Goal: Task Accomplishment & Management: Use online tool/utility

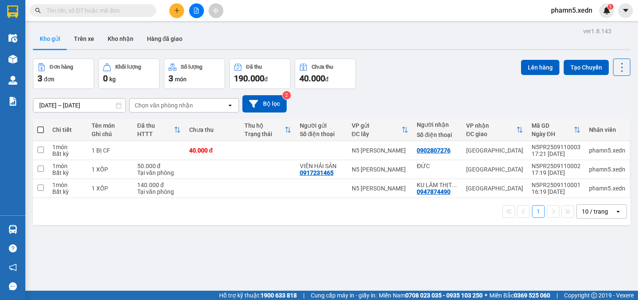
click at [39, 128] on span at bounding box center [40, 130] width 7 height 7
click at [41, 126] on input "checkbox" at bounding box center [41, 126] width 0 height 0
checkbox input "true"
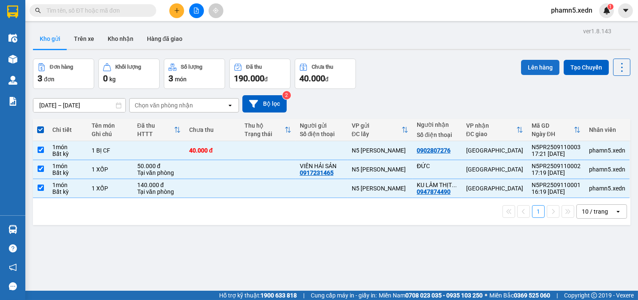
click at [535, 69] on button "Lên hàng" at bounding box center [540, 67] width 38 height 15
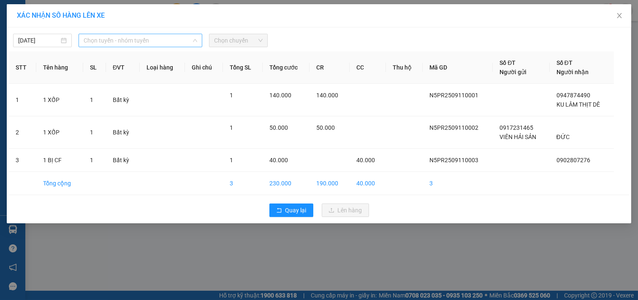
click at [195, 35] on div "Chọn tuyến - nhóm tuyến" at bounding box center [140, 41] width 124 height 14
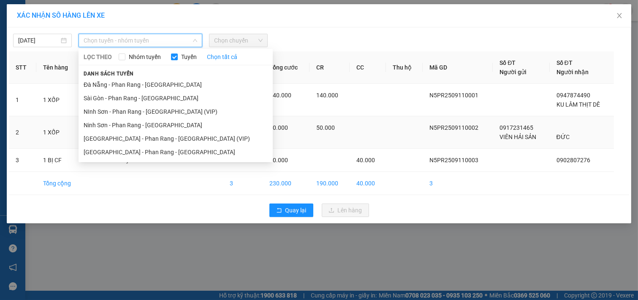
drag, startPoint x: 165, startPoint y: 124, endPoint x: 161, endPoint y: 119, distance: 6.3
click at [161, 119] on li "Ninh Sơn - Phan Rang - [GEOGRAPHIC_DATA]" at bounding box center [175, 126] width 194 height 14
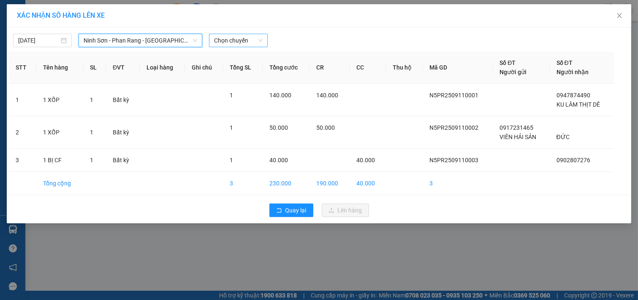
click at [262, 38] on span "Chọn chuyến" at bounding box center [238, 40] width 49 height 13
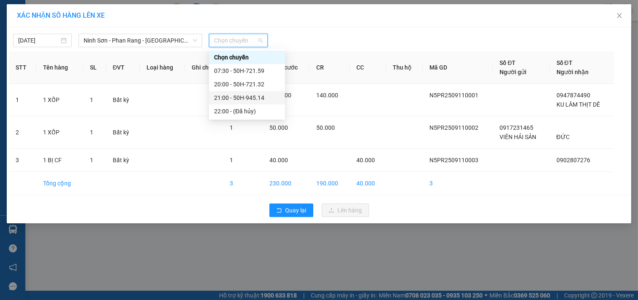
click at [254, 94] on div "21:00 - 50H-945.14" at bounding box center [247, 97] width 66 height 9
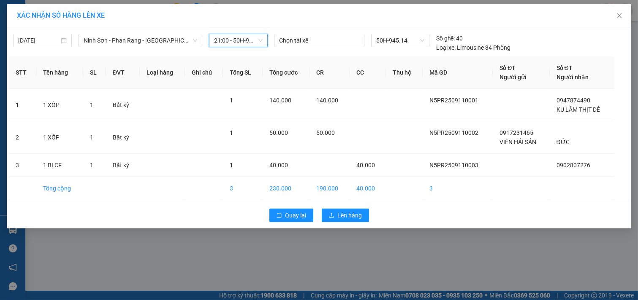
click at [260, 36] on span "21:00 - 50H-945.14" at bounding box center [238, 40] width 49 height 13
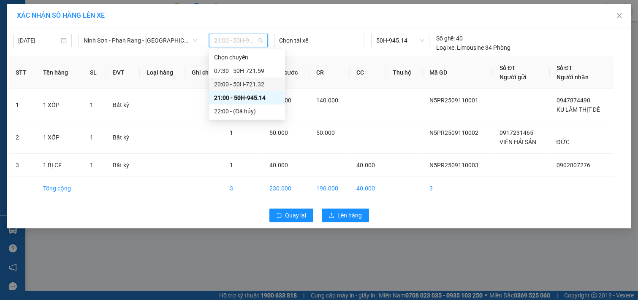
click at [257, 84] on div "20:00 - 50H-721.32" at bounding box center [247, 84] width 66 height 9
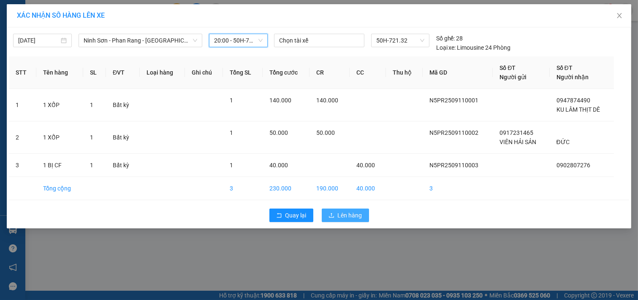
click at [350, 215] on span "Lên hàng" at bounding box center [350, 215] width 24 height 9
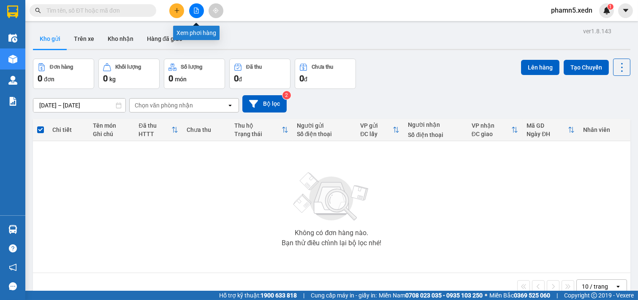
click at [189, 10] on button at bounding box center [196, 10] width 15 height 15
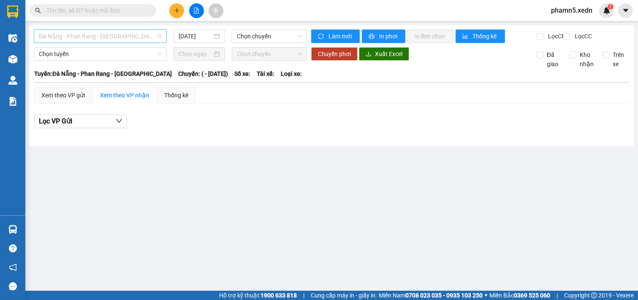
click at [160, 38] on span "Đà Nẵng - Phan Rang - [GEOGRAPHIC_DATA]" at bounding box center [100, 36] width 123 height 13
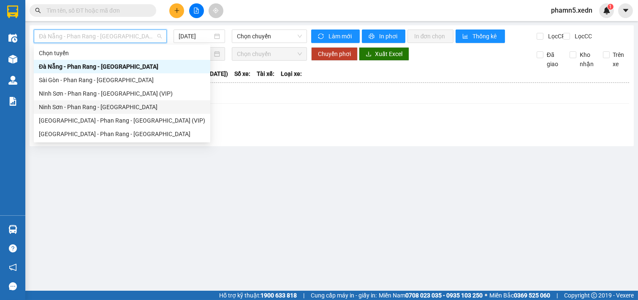
click at [119, 104] on div "Ninh Sơn - Phan Rang - [GEOGRAPHIC_DATA]" at bounding box center [122, 107] width 166 height 9
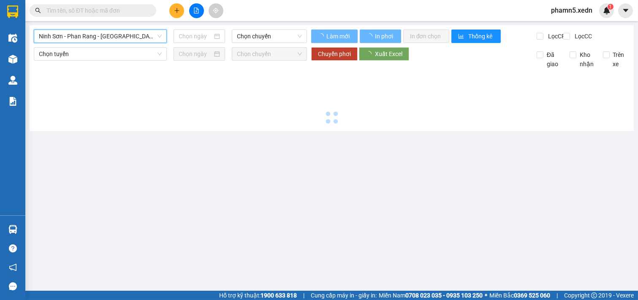
type input "[DATE]"
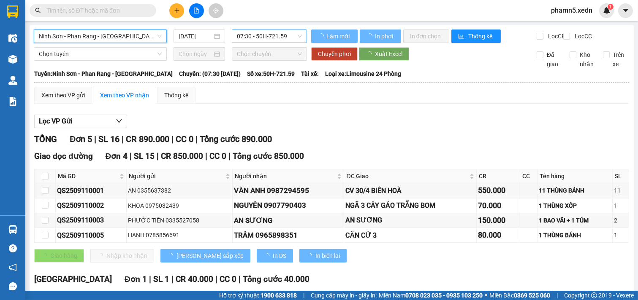
click at [301, 32] on div "07:30 - 50H-721.59" at bounding box center [269, 37] width 75 height 14
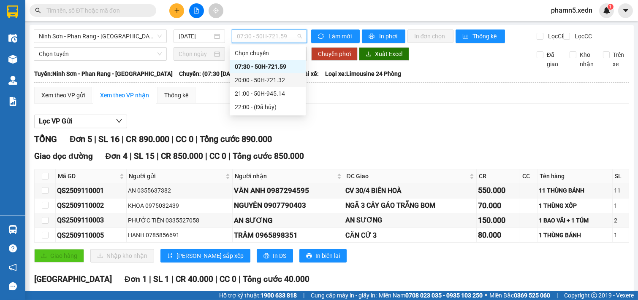
click at [281, 77] on div "20:00 - 50H-721.32" at bounding box center [268, 80] width 66 height 9
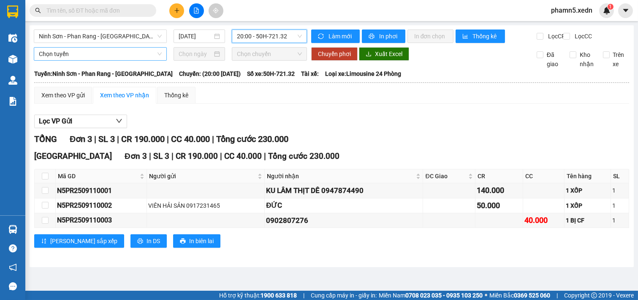
click at [165, 59] on div "Chọn tuyến" at bounding box center [100, 54] width 133 height 14
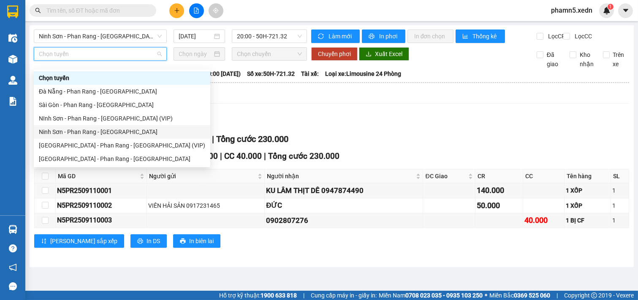
click at [120, 127] on div "Ninh Sơn - Phan Rang - [GEOGRAPHIC_DATA]" at bounding box center [122, 131] width 166 height 9
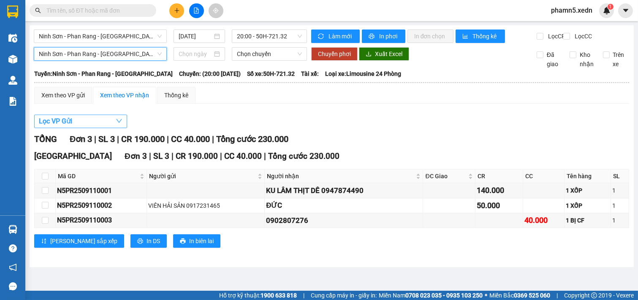
click at [117, 124] on icon "down" at bounding box center [119, 121] width 7 height 7
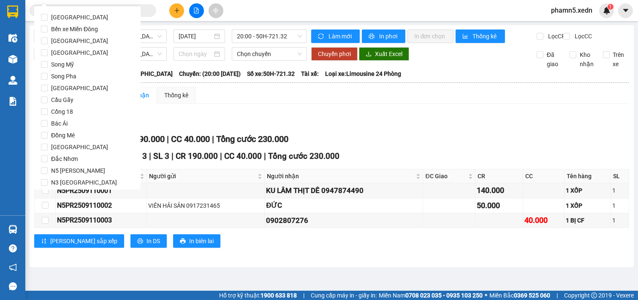
scroll to position [41, 0]
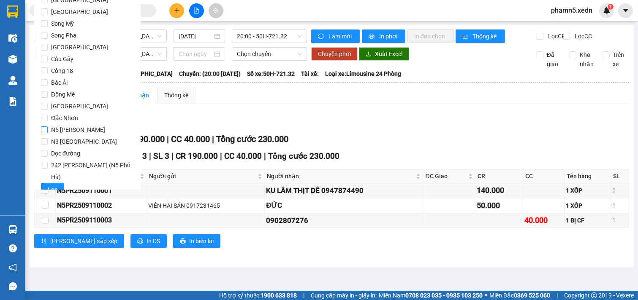
click at [41, 129] on input "N5 [PERSON_NAME]" at bounding box center [44, 130] width 7 height 7
checkbox input "true"
click at [53, 185] on span "Lọc" at bounding box center [53, 189] width 10 height 9
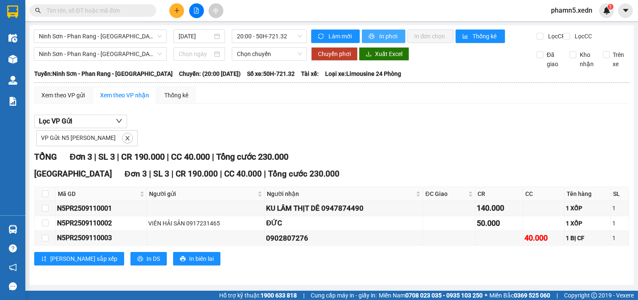
click at [387, 32] on span "In phơi" at bounding box center [388, 36] width 19 height 9
